Goal: Task Accomplishment & Management: Manage account settings

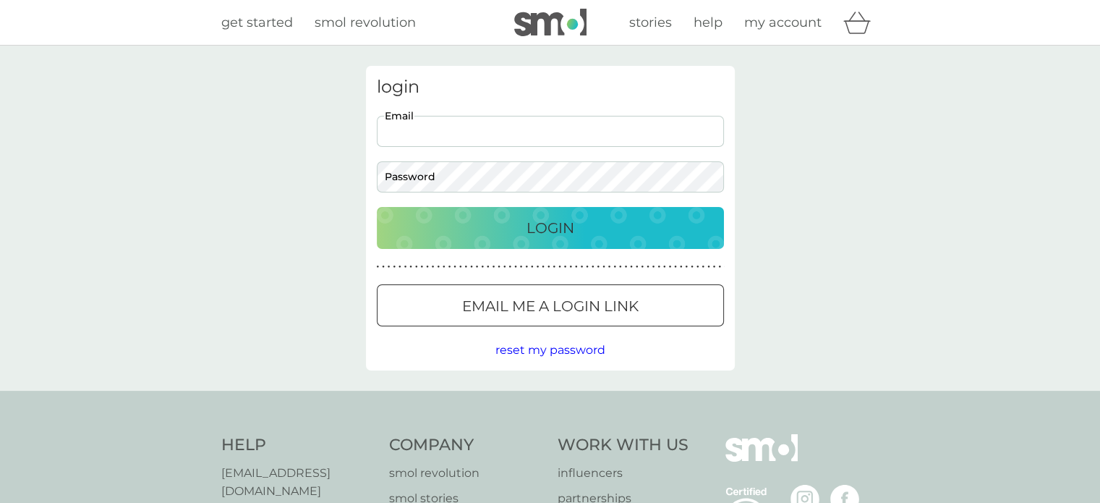
click at [527, 144] on input "Email" at bounding box center [550, 131] width 347 height 31
type input "mattgoodman83@googlemail.com"
click at [531, 296] on p "Email me a login link" at bounding box center [550, 305] width 176 height 23
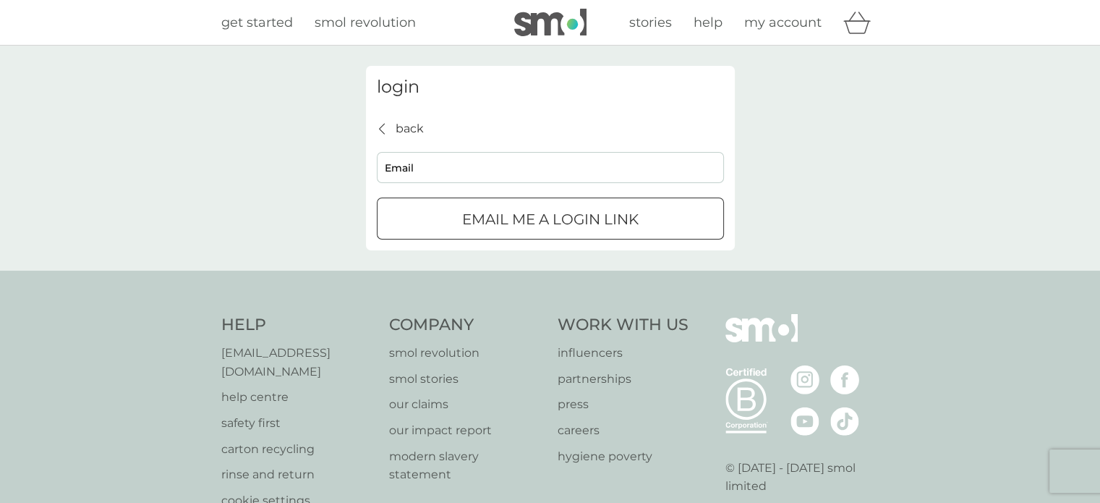
click at [505, 173] on input "Email" at bounding box center [550, 167] width 347 height 31
type input "mattgoodman83@googlemail.com"
click at [522, 216] on p "Email me a login link" at bounding box center [550, 219] width 176 height 23
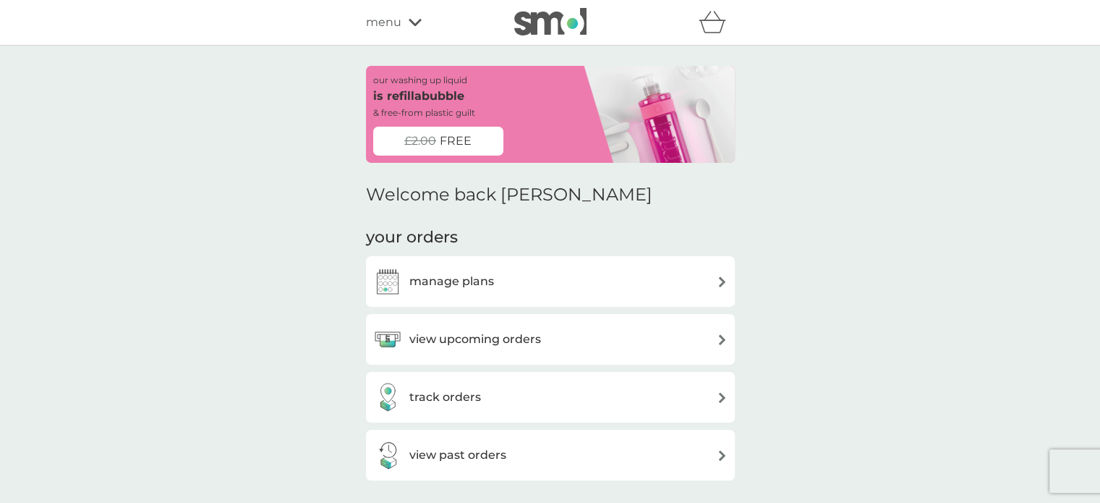
click at [729, 332] on div "view upcoming orders" at bounding box center [550, 339] width 369 height 51
click at [719, 335] on img at bounding box center [722, 339] width 11 height 11
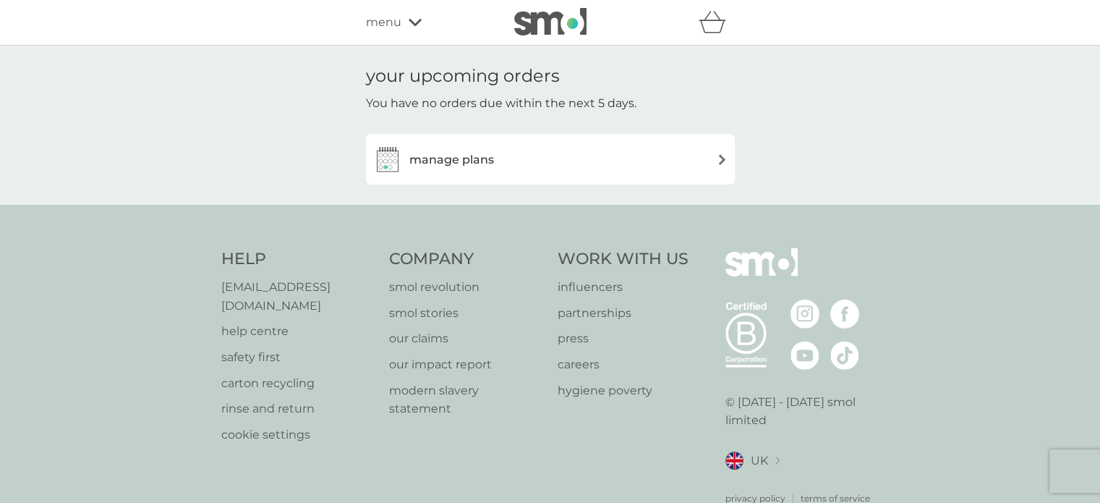
click at [720, 161] on img at bounding box center [722, 159] width 11 height 11
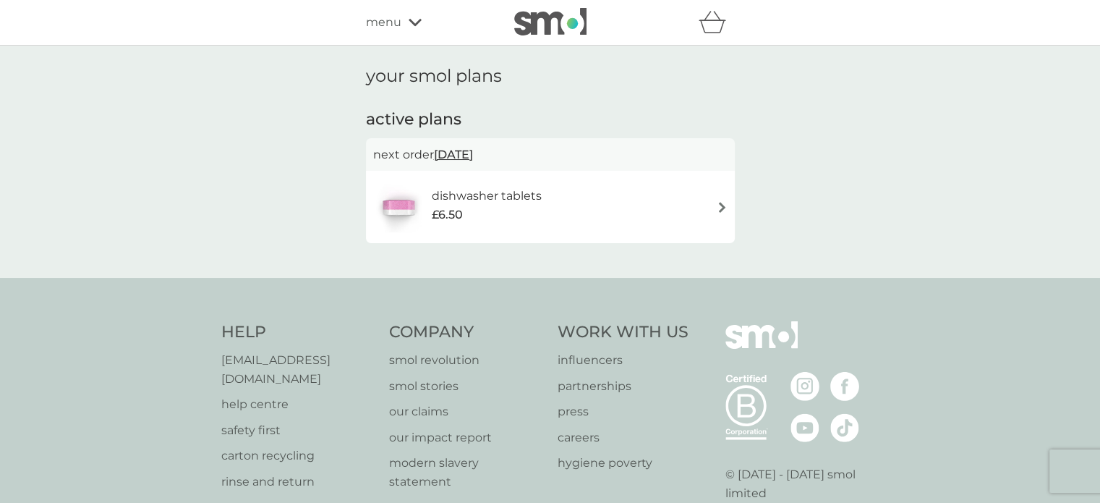
click at [712, 210] on div "dishwasher tablets £6.50" at bounding box center [550, 206] width 354 height 51
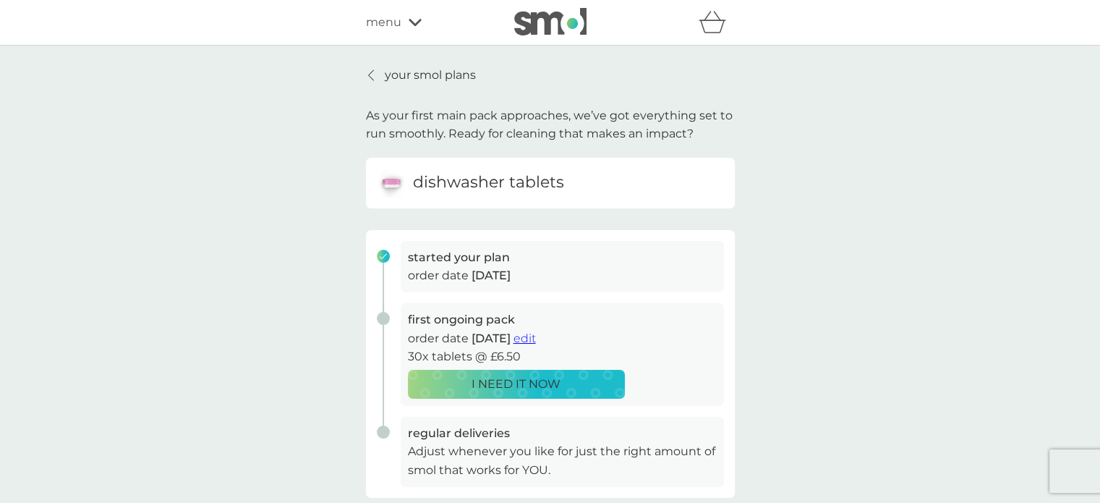
click at [536, 333] on span "edit" at bounding box center [524, 338] width 22 height 14
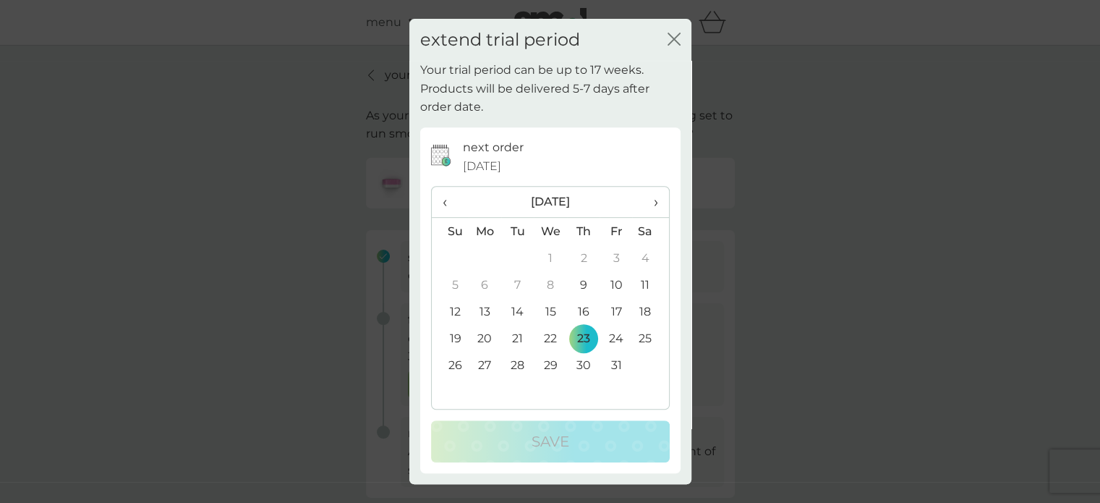
click at [680, 34] on div "extend trial period close" at bounding box center [550, 40] width 282 height 43
click at [677, 41] on icon "close" at bounding box center [673, 39] width 13 height 13
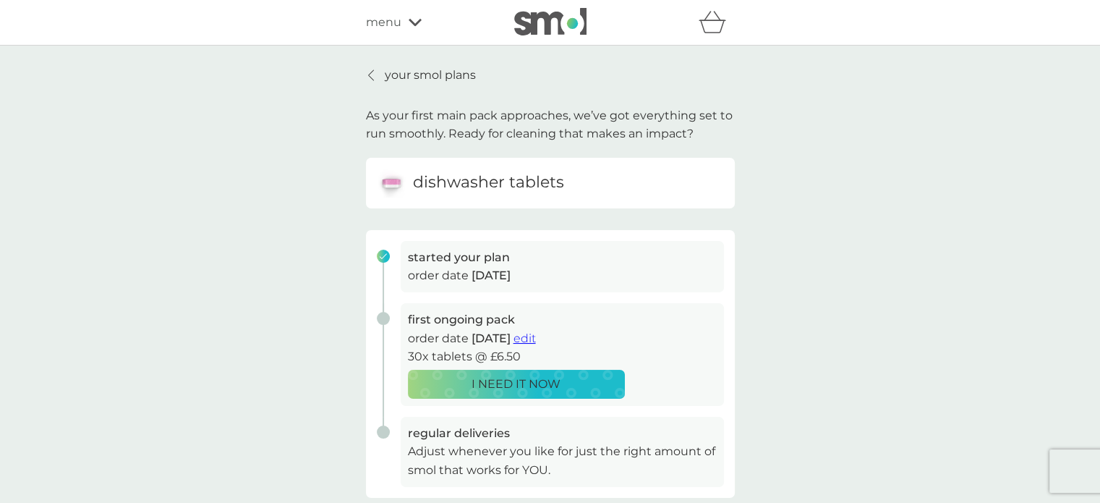
click at [466, 80] on p "your smol plans" at bounding box center [430, 75] width 91 height 19
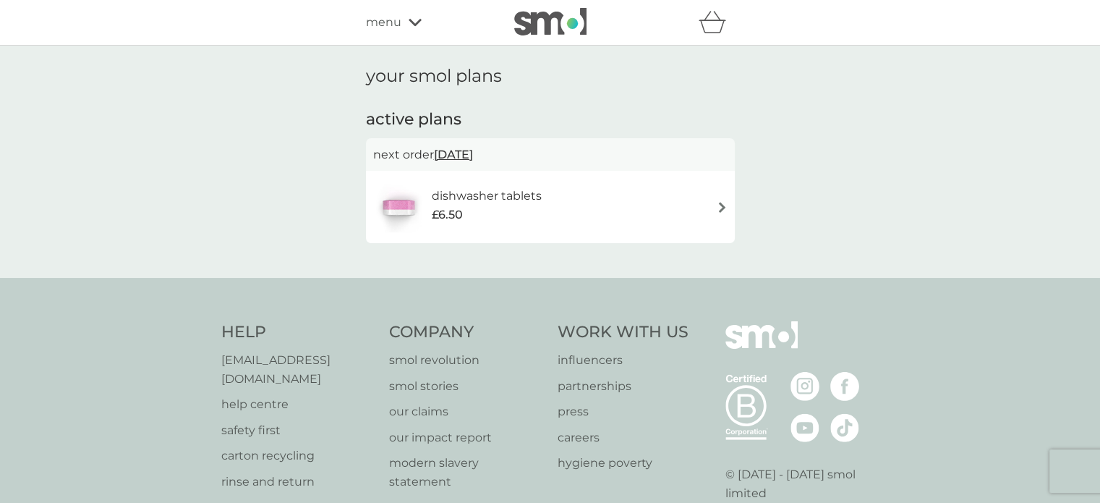
click at [649, 173] on div "dishwasher tablets £6.50" at bounding box center [550, 207] width 369 height 72
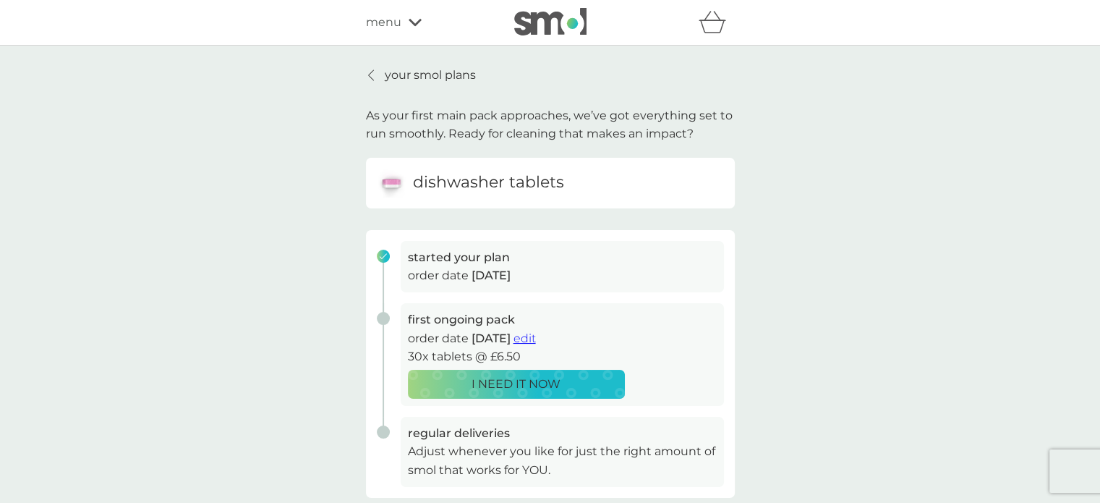
click at [631, 176] on div "dishwasher tablets" at bounding box center [550, 182] width 347 height 29
click at [636, 172] on div "dishwasher tablets" at bounding box center [550, 182] width 347 height 29
